Goal: Task Accomplishment & Management: Manage account settings

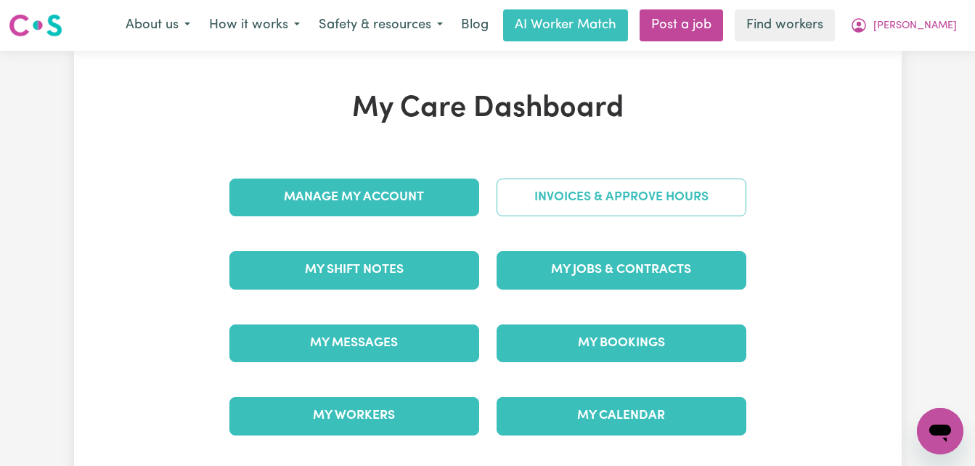
click at [628, 195] on link "Invoices & Approve Hours" at bounding box center [622, 198] width 250 height 38
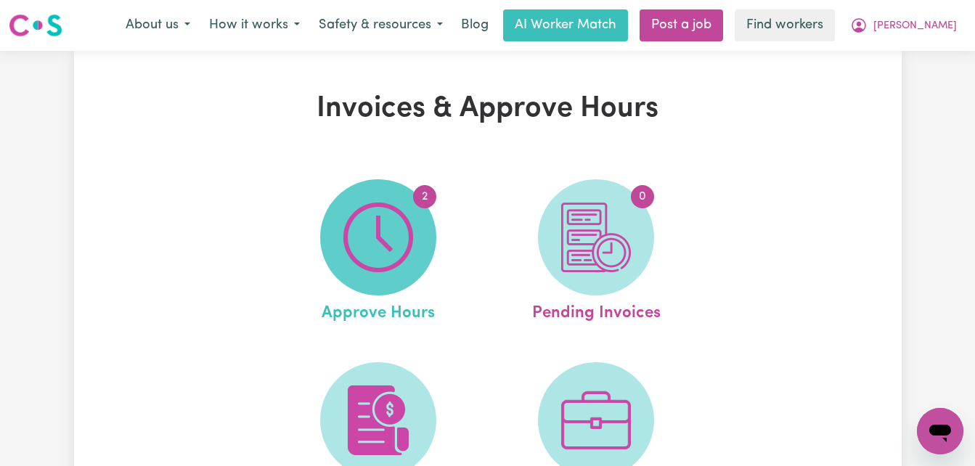
click at [367, 266] on img at bounding box center [378, 238] width 70 height 70
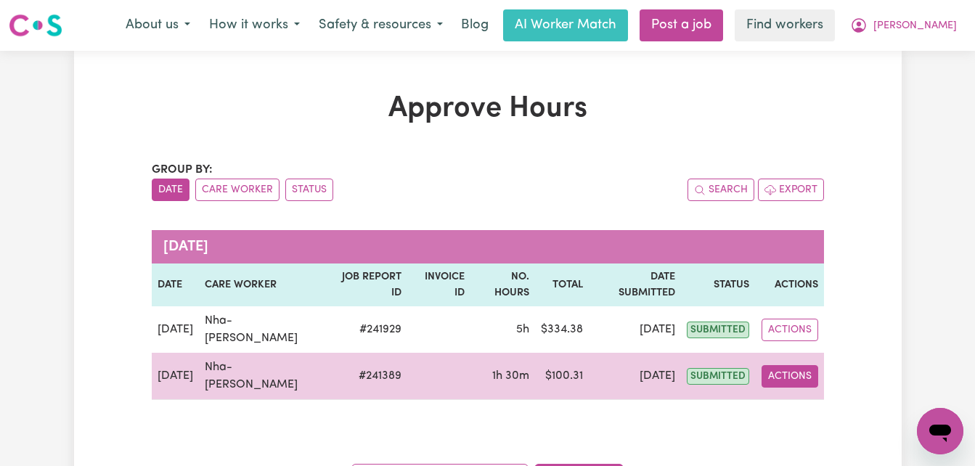
click at [788, 365] on button "Actions" at bounding box center [790, 376] width 57 height 23
click at [805, 396] on link "View Job Report" at bounding box center [827, 410] width 124 height 29
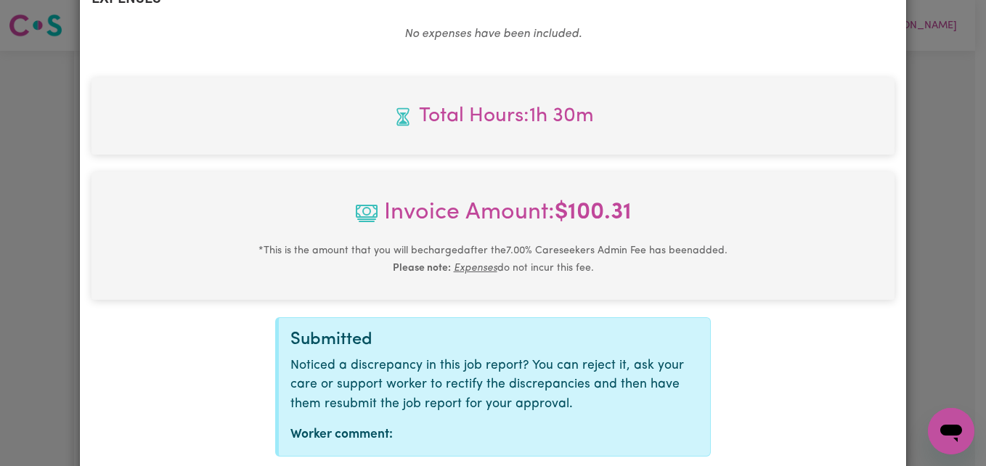
scroll to position [673, 0]
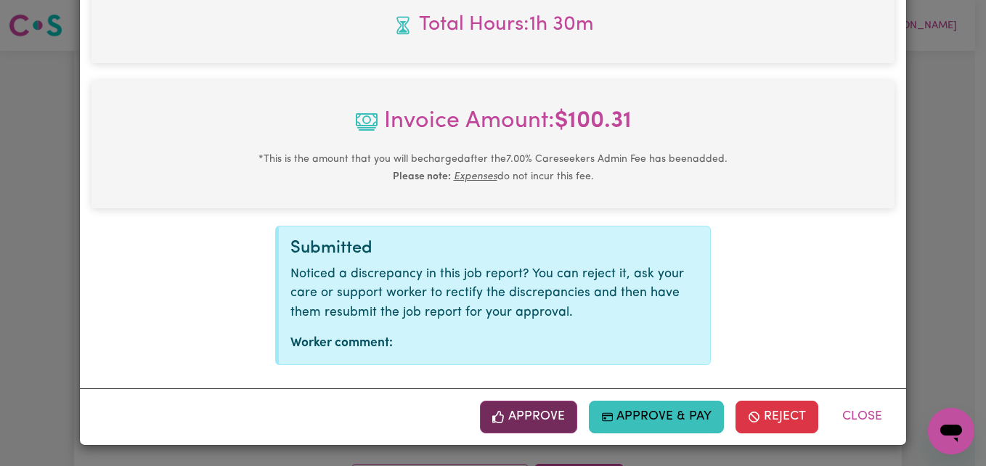
click at [527, 407] on button "Approve" at bounding box center [528, 417] width 97 height 32
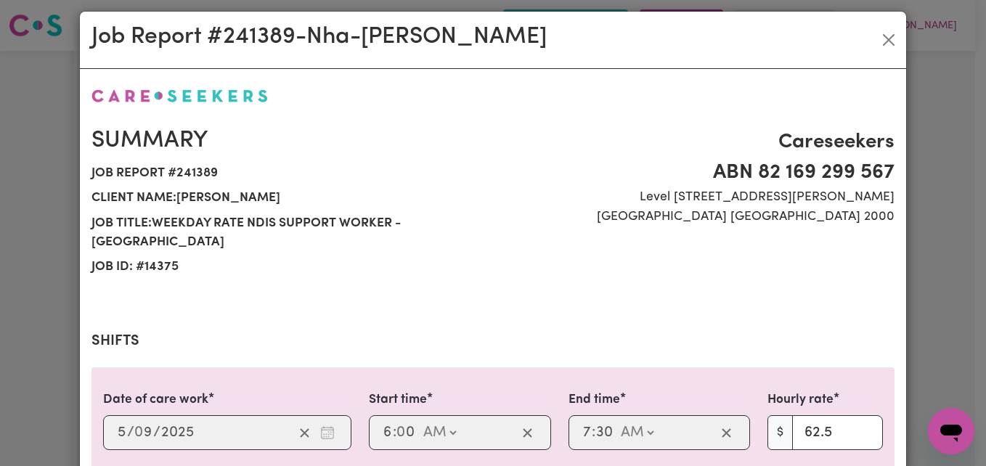
scroll to position [0, 0]
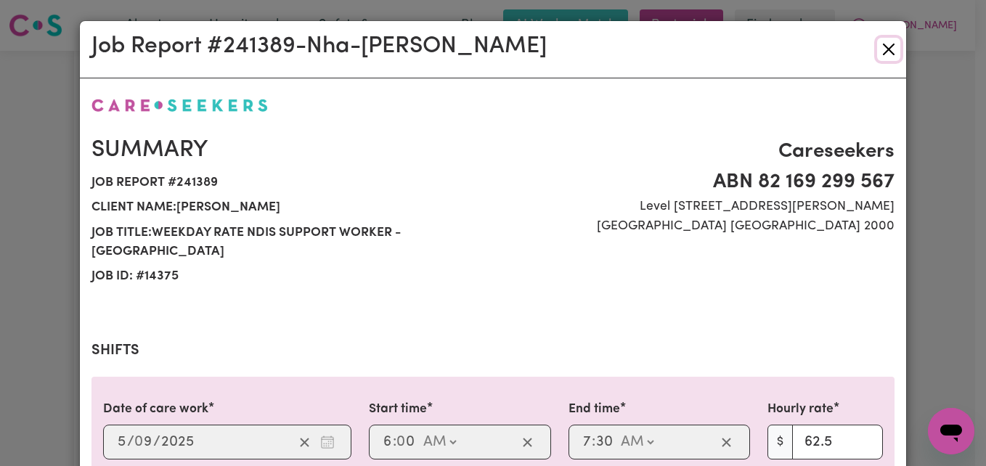
click at [885, 58] on button "Close" at bounding box center [888, 49] width 23 height 23
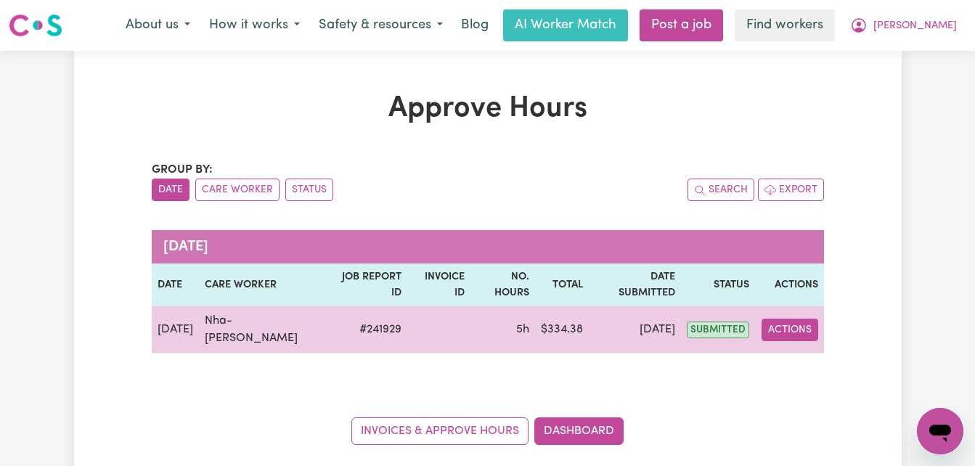
click at [781, 319] on button "Actions" at bounding box center [790, 330] width 57 height 23
click at [789, 349] on link "View Job Report" at bounding box center [827, 363] width 124 height 29
select select "pm"
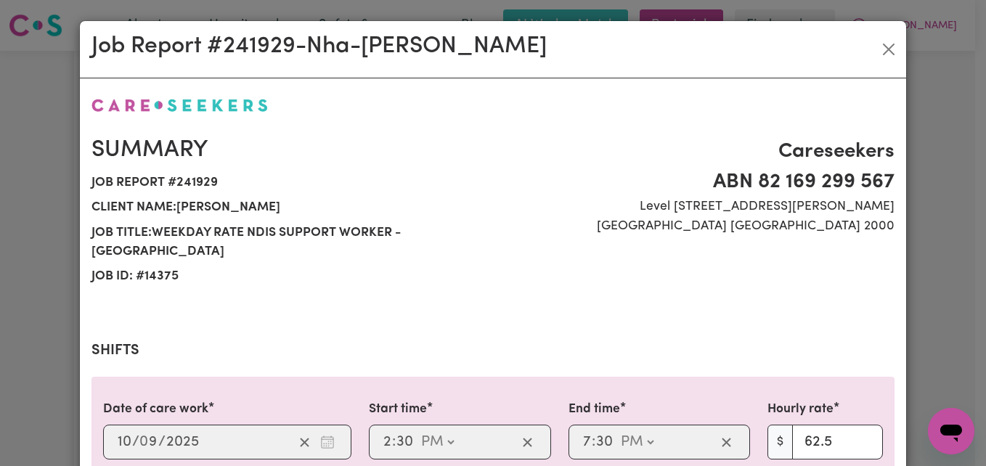
click at [704, 357] on h2 "Shifts" at bounding box center [493, 350] width 803 height 17
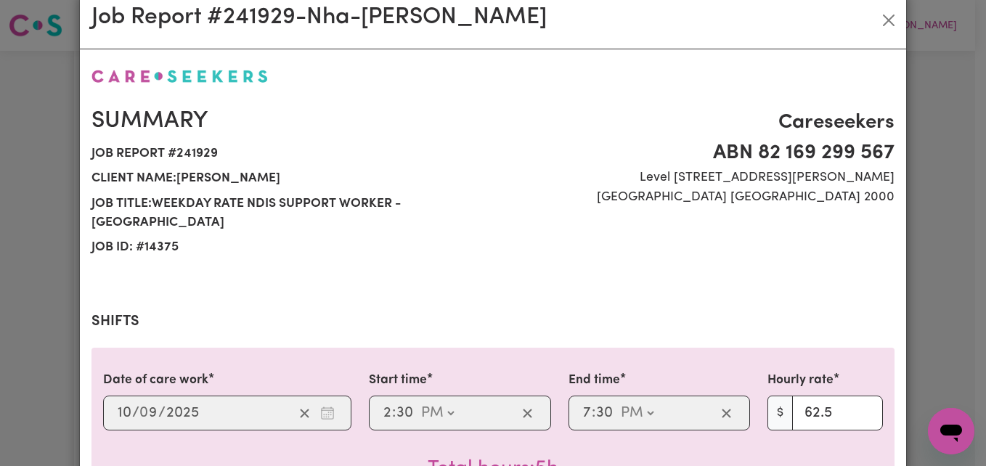
click at [718, 364] on div "Date of care work [DATE] 10 / 0 9 / 2025 Start time 14:30 2 : 30 AM PM End time…" at bounding box center [493, 428] width 803 height 160
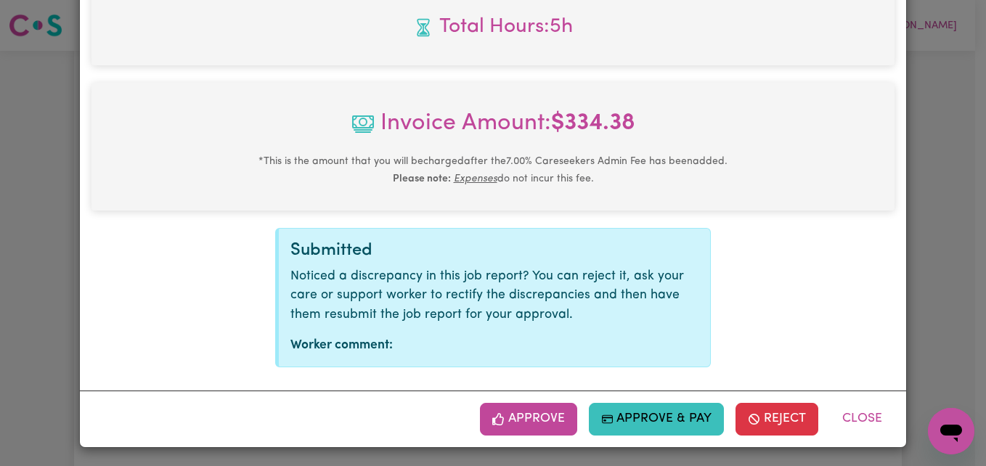
scroll to position [673, 0]
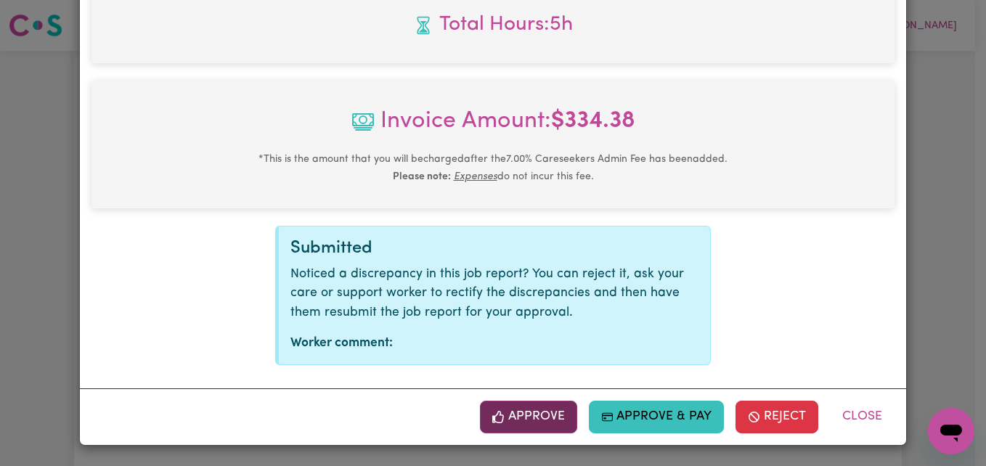
click at [492, 410] on span "button" at bounding box center [498, 416] width 13 height 19
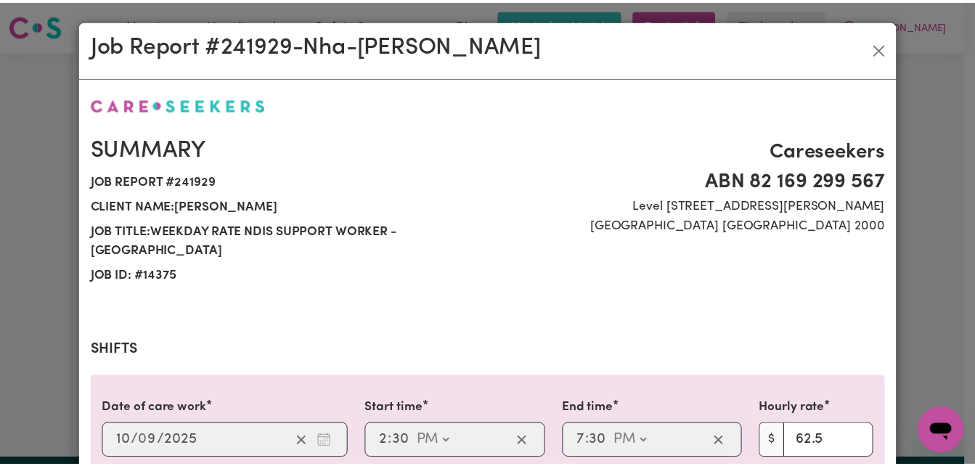
scroll to position [0, 0]
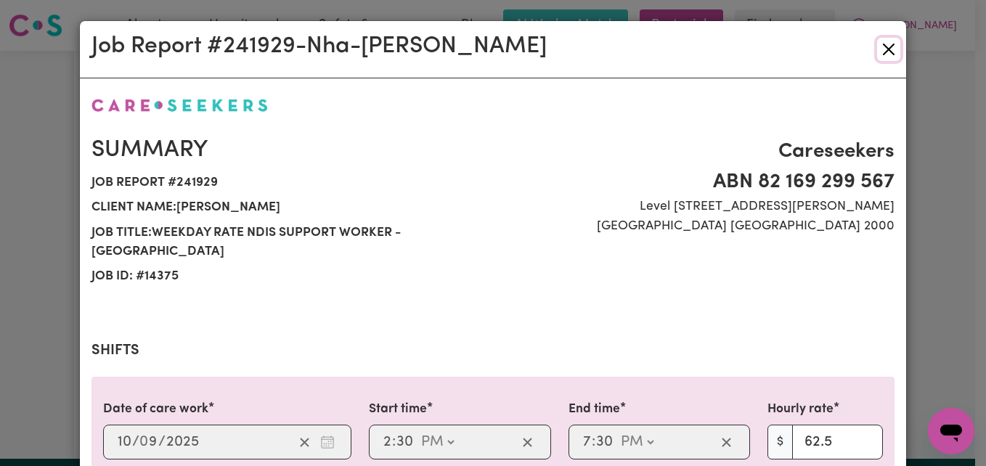
click at [879, 49] on button "Close" at bounding box center [888, 49] width 23 height 23
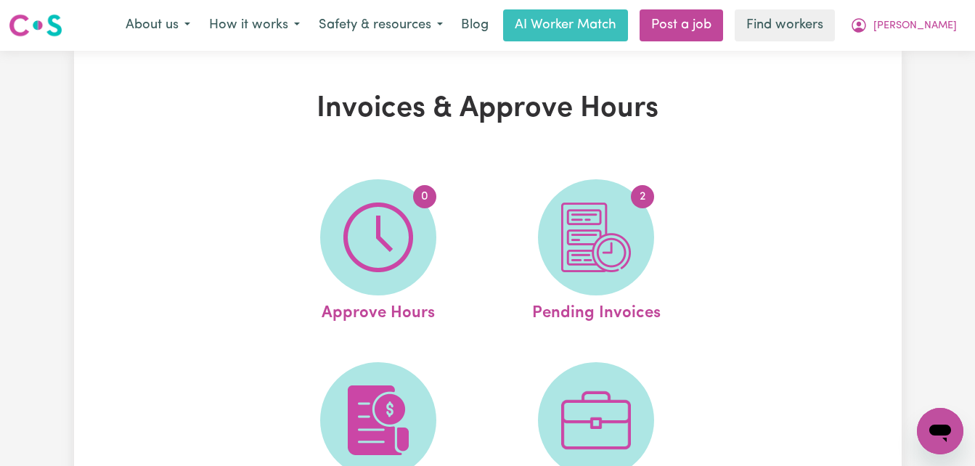
click at [459, 356] on ul "0 Approve Hours 2 Pending Invoices Paid Invoices Platform Fee Invoices (for rec…" at bounding box center [487, 352] width 436 height 383
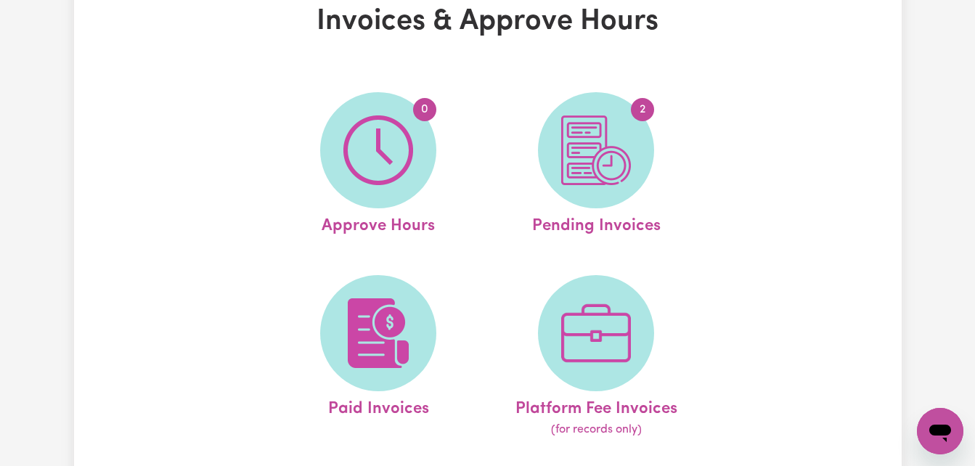
scroll to position [116, 0]
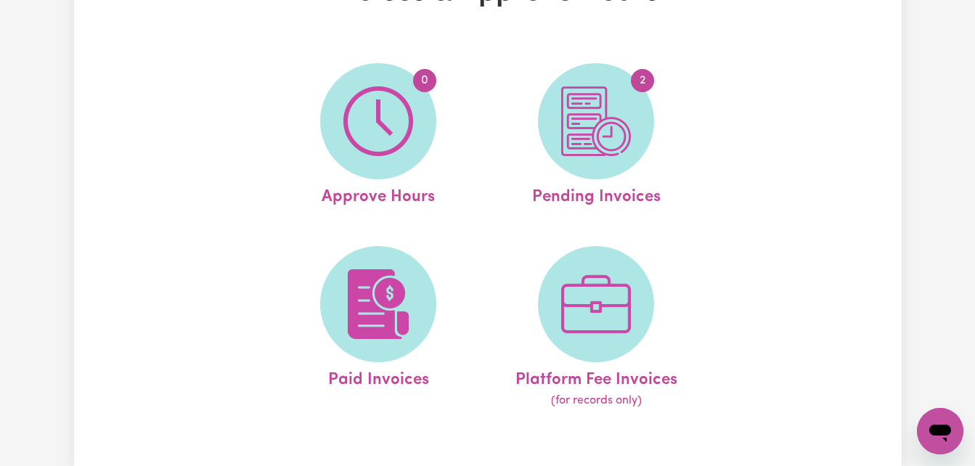
click at [462, 243] on ul "0 Approve Hours 2 Pending Invoices Paid Invoices Platform Fee Invoices (for rec…" at bounding box center [487, 236] width 436 height 383
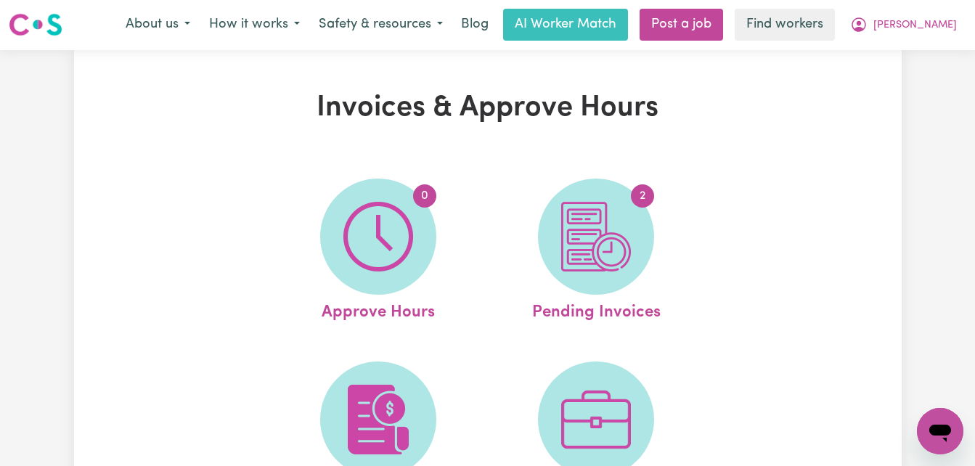
scroll to position [0, 0]
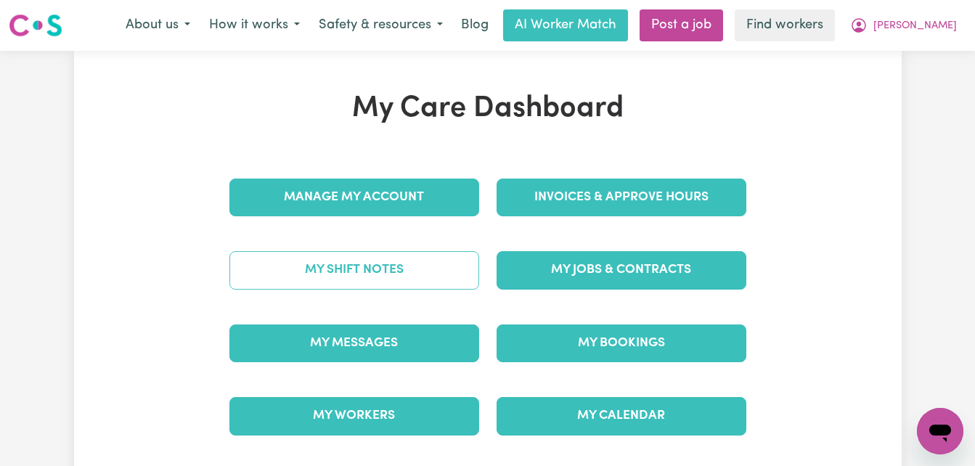
click at [314, 288] on link "My Shift Notes" at bounding box center [354, 270] width 250 height 38
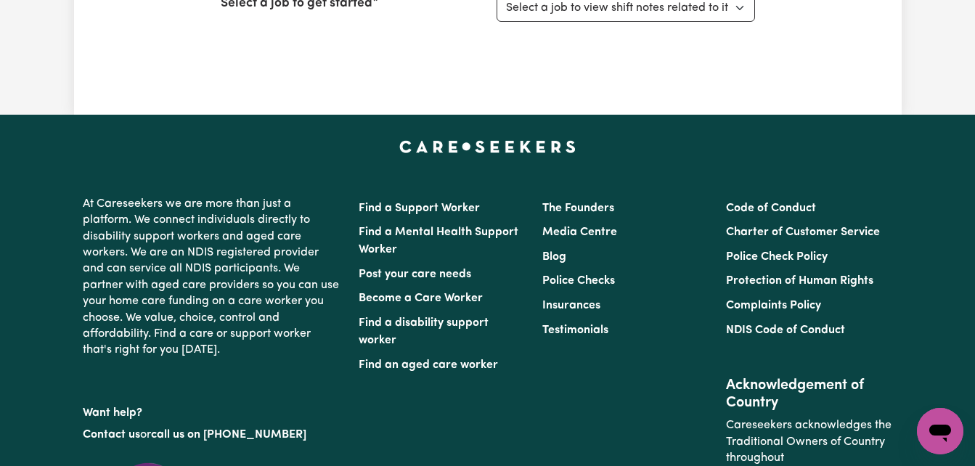
scroll to position [58, 0]
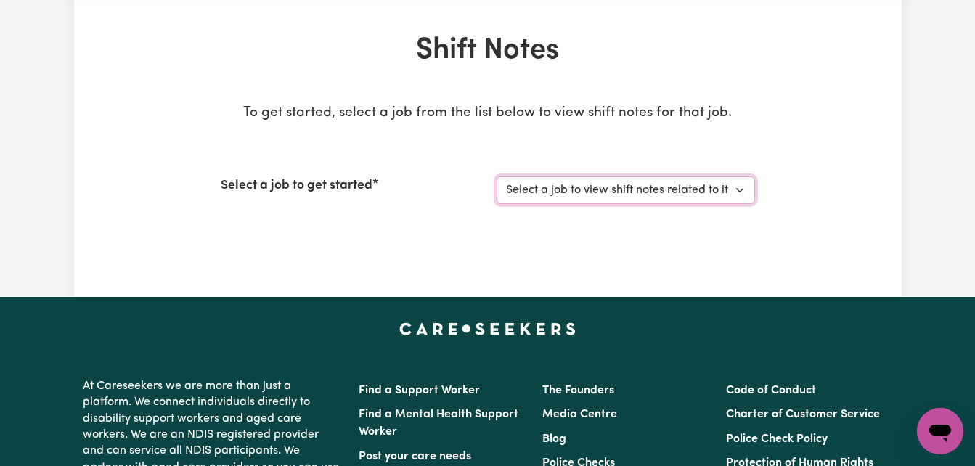
click at [692, 190] on select "Select a job to view shift notes related to it... Sleepover Rate - NDIS Support…" at bounding box center [626, 190] width 259 height 28
select select "14375"
click at [497, 176] on select "Select a job to view shift notes related to it... Sleepover Rate - NDIS Support…" at bounding box center [626, 190] width 259 height 28
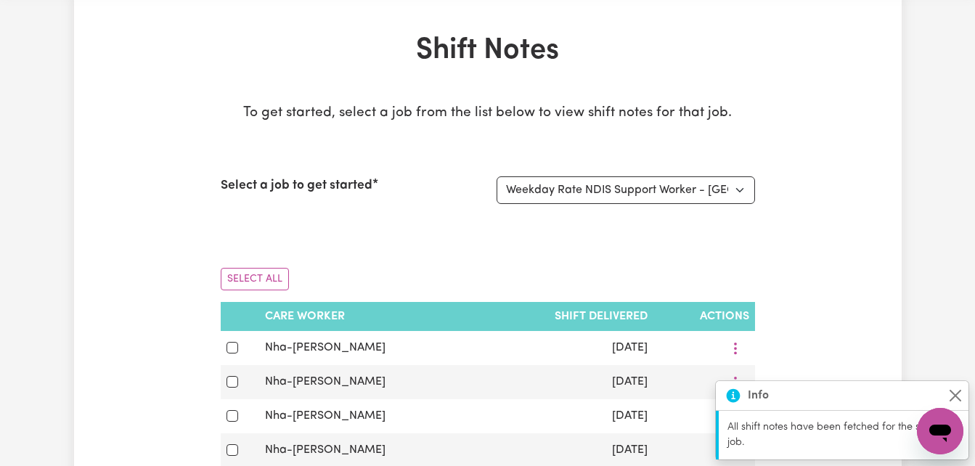
click at [646, 280] on div "Select All" at bounding box center [488, 279] width 534 height 46
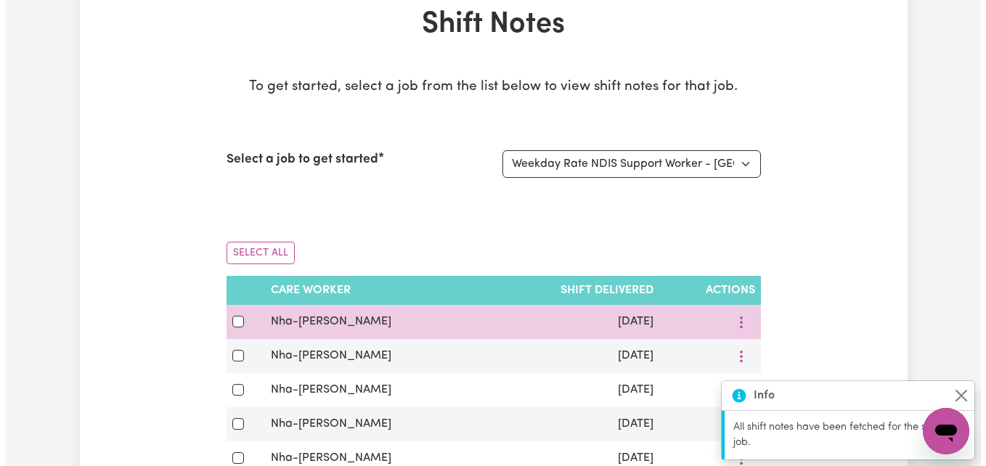
scroll to position [87, 0]
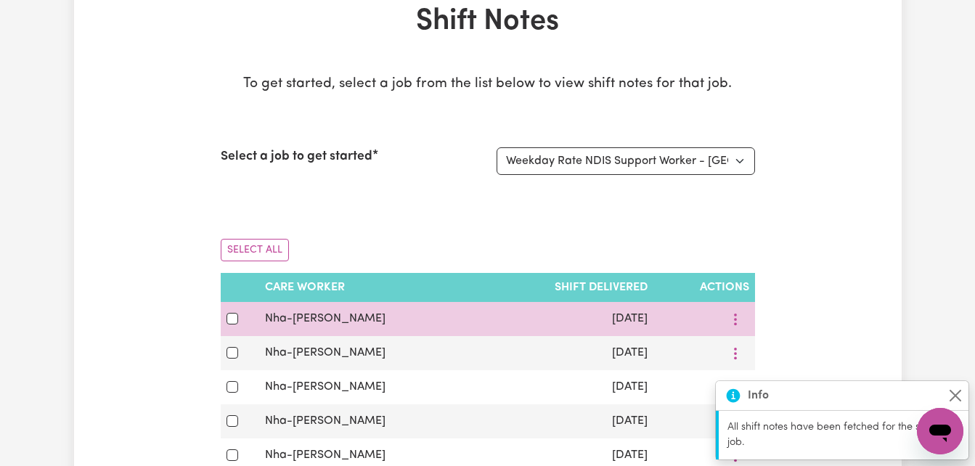
click at [606, 332] on td "[DATE]" at bounding box center [566, 319] width 174 height 34
click at [740, 322] on button "More options" at bounding box center [736, 319] width 28 height 23
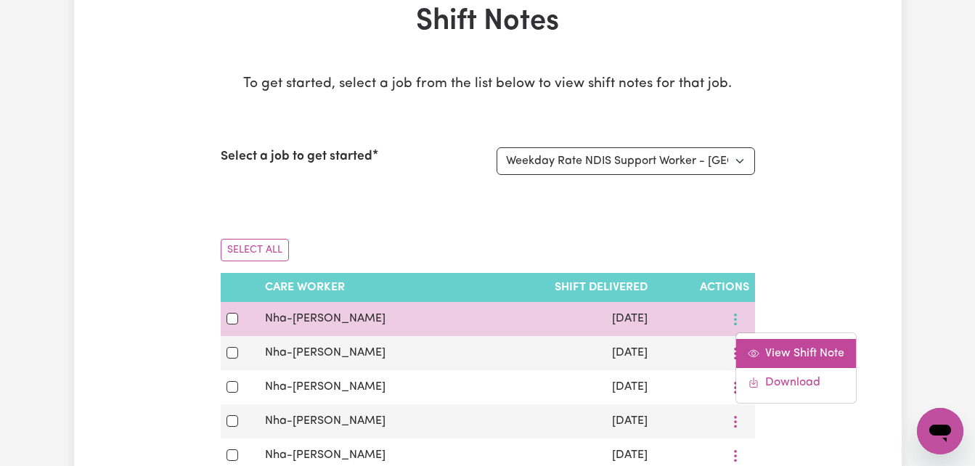
click at [781, 358] on span "View Shift Note" at bounding box center [804, 354] width 79 height 12
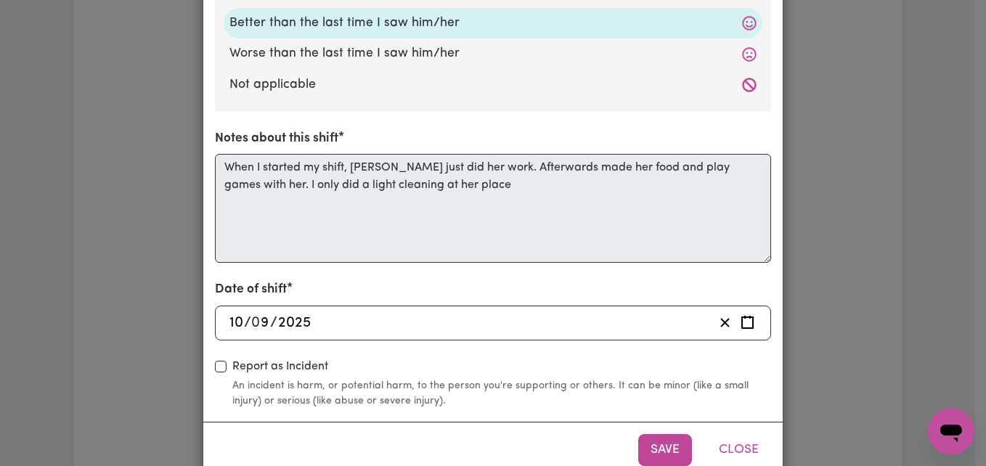
scroll to position [546, 0]
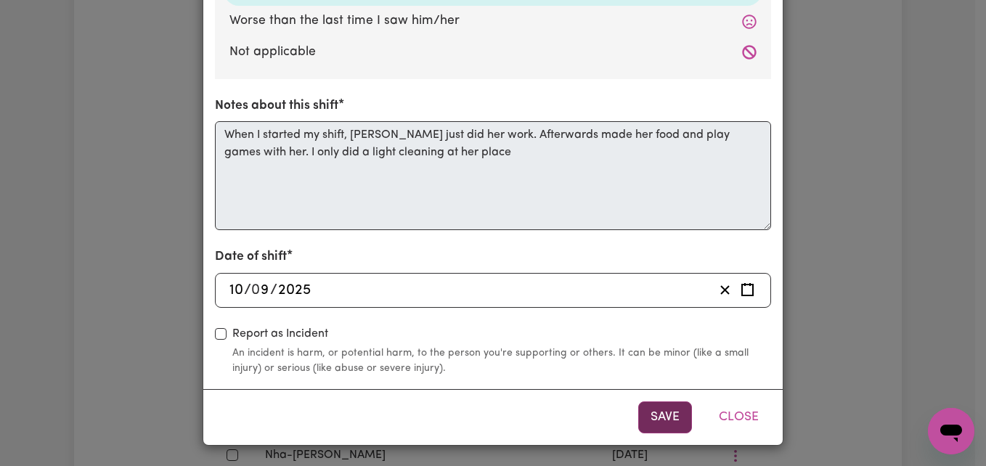
drag, startPoint x: 660, startPoint y: 389, endPoint x: 664, endPoint y: 402, distance: 13.6
click at [664, 402] on div "Save Close" at bounding box center [493, 417] width 580 height 56
click at [733, 421] on button "Close" at bounding box center [739, 418] width 65 height 32
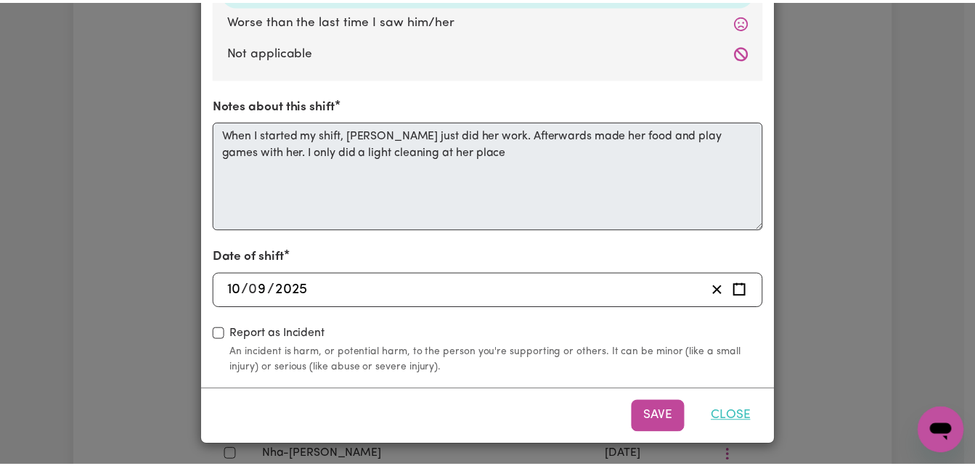
scroll to position [0, 0]
